Goal: Entertainment & Leisure: Consume media (video, audio)

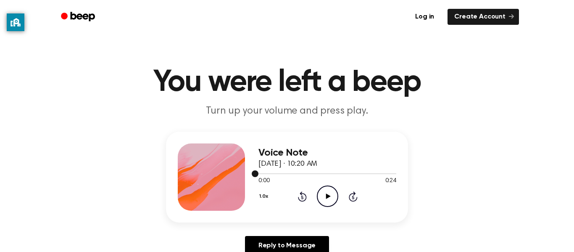
click at [332, 172] on div at bounding box center [328, 173] width 138 height 7
click at [334, 198] on icon "Play Audio" at bounding box center [327, 195] width 21 height 21
click at [334, 198] on icon "Pause Audio" at bounding box center [327, 195] width 21 height 21
click at [334, 198] on icon "Play Audio" at bounding box center [327, 195] width 21 height 21
click at [269, 172] on div at bounding box center [328, 173] width 138 height 7
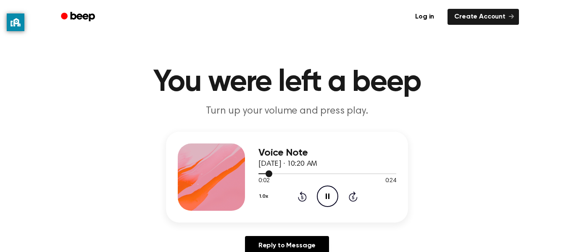
click at [270, 172] on span at bounding box center [269, 173] width 7 height 7
click at [270, 172] on div at bounding box center [328, 173] width 138 height 7
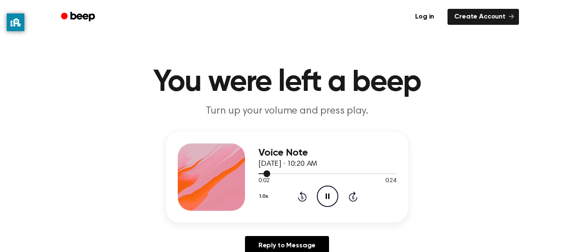
click at [270, 172] on div at bounding box center [328, 173] width 138 height 7
click at [270, 172] on span at bounding box center [267, 173] width 7 height 7
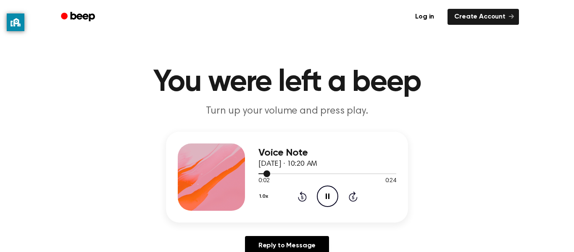
click at [271, 173] on div at bounding box center [328, 173] width 138 height 1
click at [271, 173] on span at bounding box center [267, 173] width 7 height 7
click at [271, 173] on div at bounding box center [328, 173] width 138 height 7
click at [271, 173] on div at bounding box center [269, 173] width 20 height 1
click at [271, 173] on span at bounding box center [267, 173] width 7 height 7
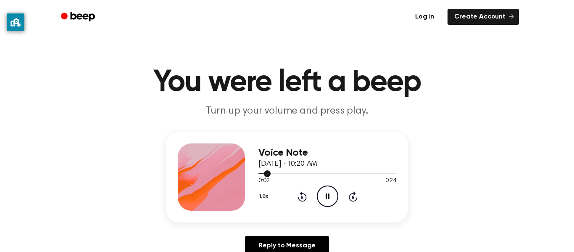
click at [271, 173] on span at bounding box center [267, 173] width 7 height 7
click at [271, 173] on span at bounding box center [269, 173] width 7 height 7
click at [285, 172] on div at bounding box center [328, 173] width 138 height 7
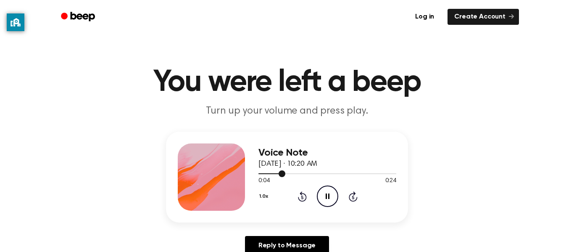
click at [285, 172] on div at bounding box center [328, 173] width 138 height 7
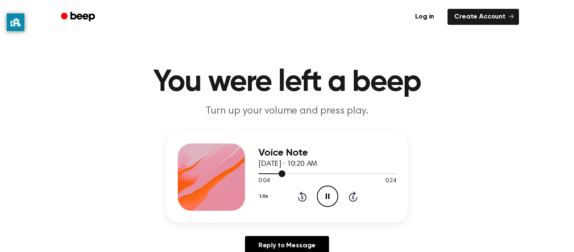
click at [285, 172] on div at bounding box center [328, 173] width 138 height 7
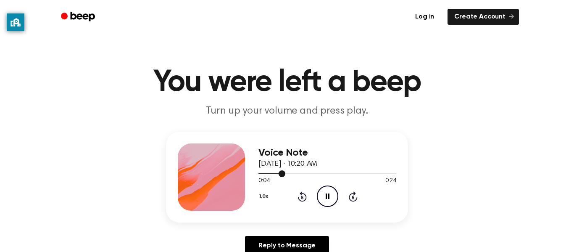
click at [285, 172] on div at bounding box center [328, 173] width 138 height 7
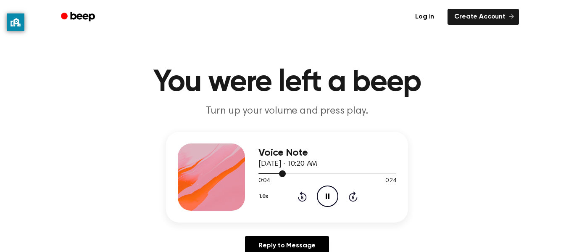
click at [285, 172] on div at bounding box center [328, 173] width 138 height 7
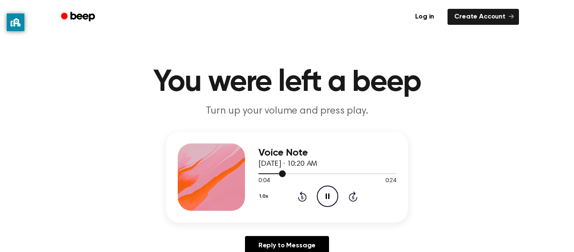
click at [285, 172] on div at bounding box center [328, 173] width 138 height 7
click at [259, 171] on div at bounding box center [328, 173] width 138 height 7
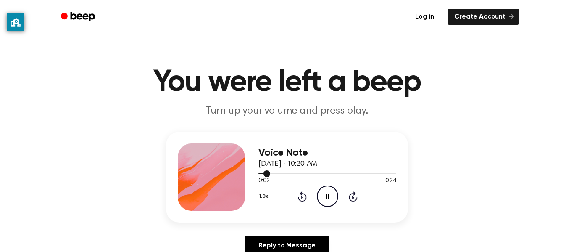
click at [259, 172] on div at bounding box center [328, 173] width 138 height 7
click at [259, 172] on span at bounding box center [259, 173] width 7 height 7
click at [259, 172] on span at bounding box center [257, 173] width 7 height 7
click at [259, 172] on div at bounding box center [328, 173] width 138 height 7
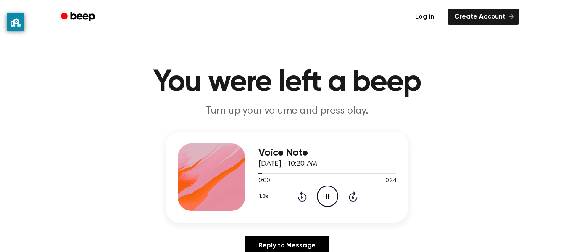
click at [270, 143] on div "Voice Note [DATE] · 10:20 AM 0:00 0:24 Your browser does not support the [objec…" at bounding box center [328, 176] width 138 height 67
click at [271, 145] on div "Voice Note [DATE] · 10:20 AM 0:01 0:24 Your browser does not support the [objec…" at bounding box center [328, 176] width 138 height 67
click at [273, 172] on div at bounding box center [328, 173] width 138 height 7
